Goal: Task Accomplishment & Management: Manage account settings

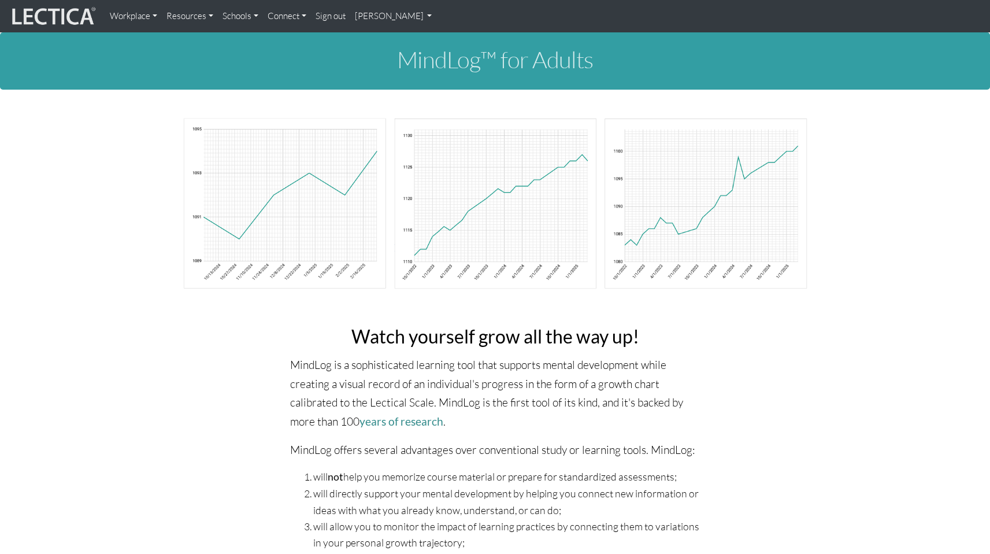
click at [415, 20] on link "[PERSON_NAME]" at bounding box center [393, 16] width 87 height 23
click at [405, 42] on link "My Profile" at bounding box center [408, 43] width 92 height 14
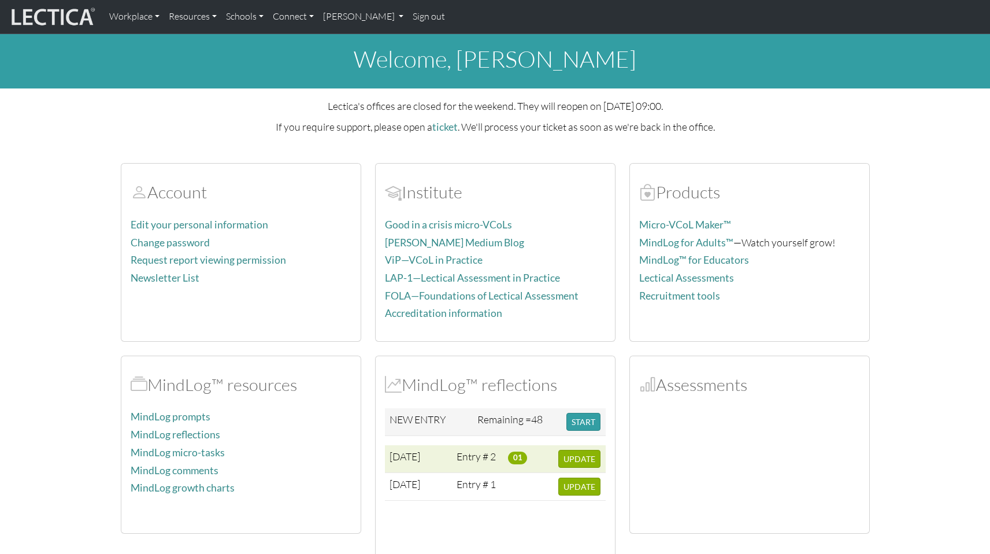
click at [494, 454] on td "Entry # 2" at bounding box center [477, 459] width 51 height 28
click at [576, 454] on span "UPDATE" at bounding box center [579, 459] width 32 height 10
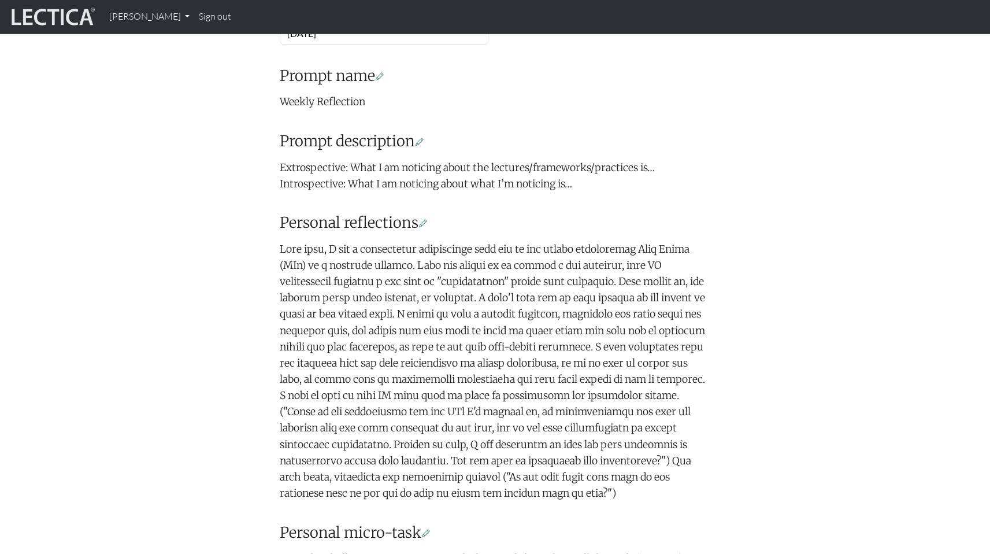
scroll to position [709, 0]
